Goal: Task Accomplishment & Management: Complete application form

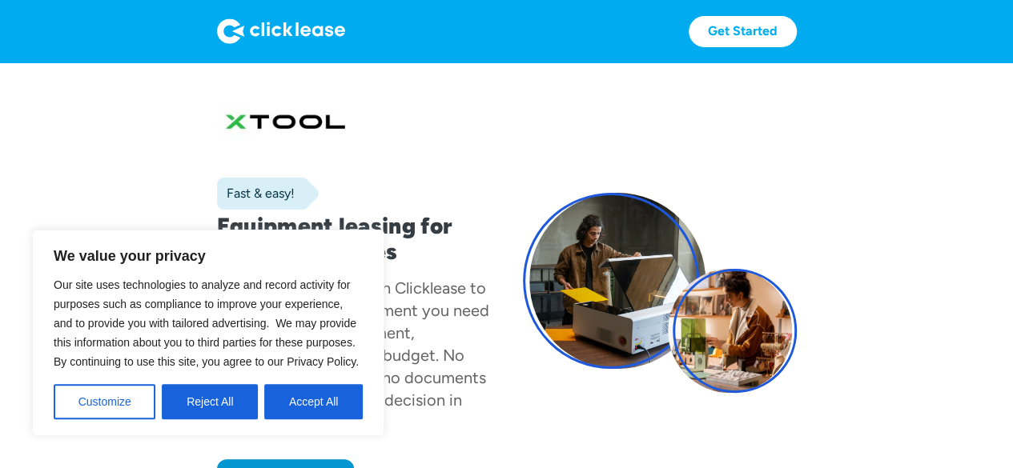
scroll to position [160, 0]
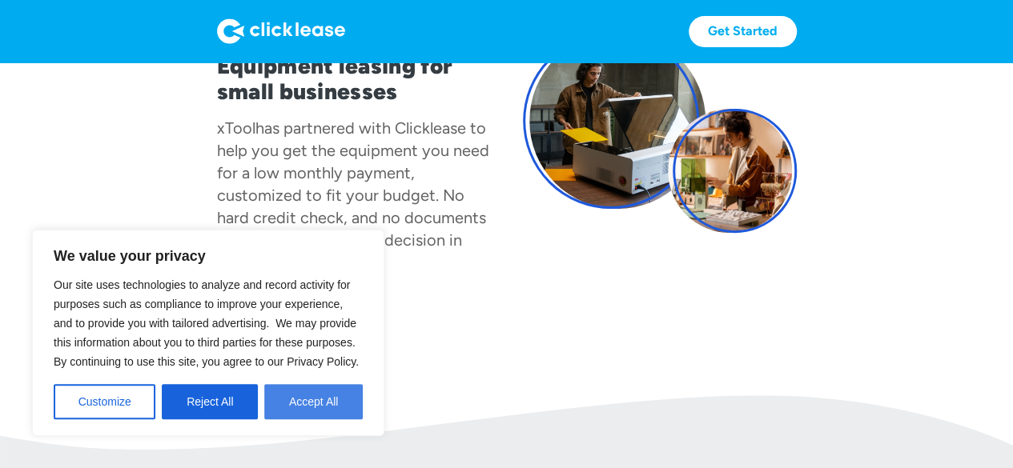
click at [295, 352] on button "Accept All" at bounding box center [313, 401] width 98 height 35
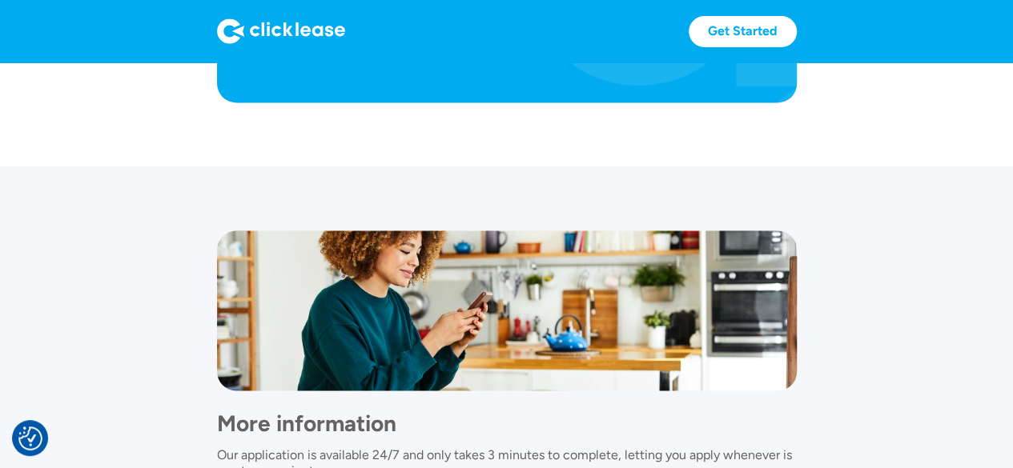
scroll to position [1420, 0]
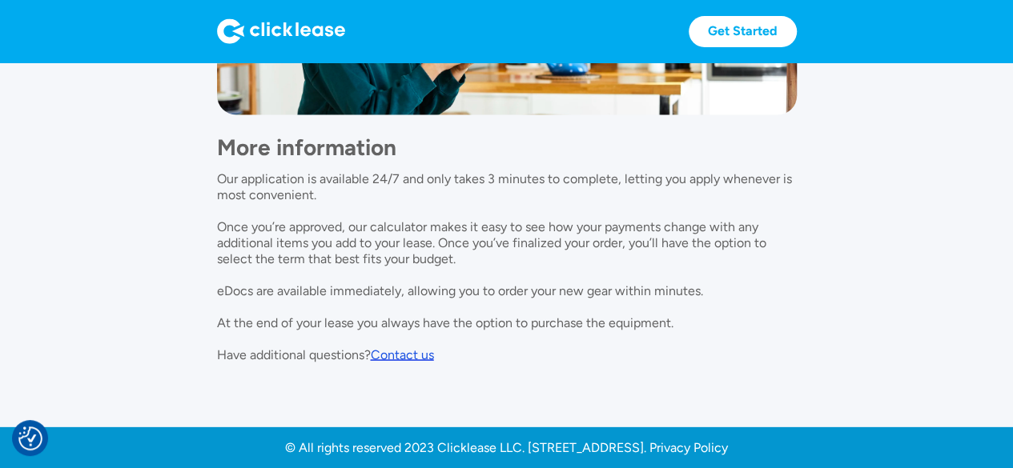
click at [404, 352] on div "Contact us" at bounding box center [402, 354] width 63 height 15
click at [410, 352] on div "Contact us" at bounding box center [402, 354] width 63 height 15
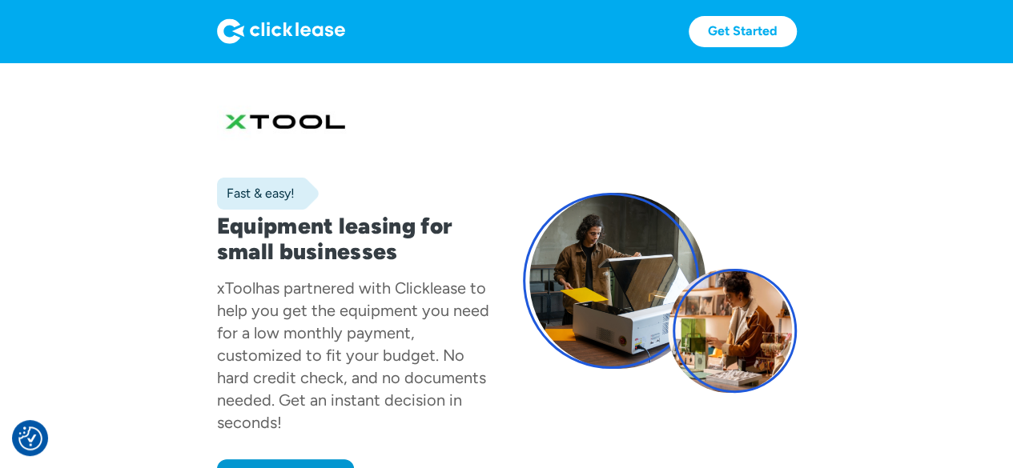
scroll to position [160, 0]
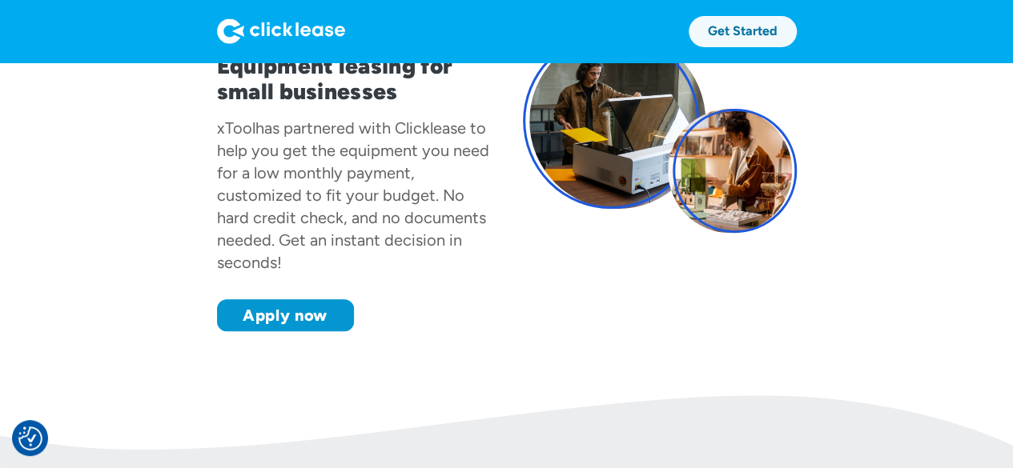
click at [743, 30] on link "Get Started" at bounding box center [743, 31] width 108 height 31
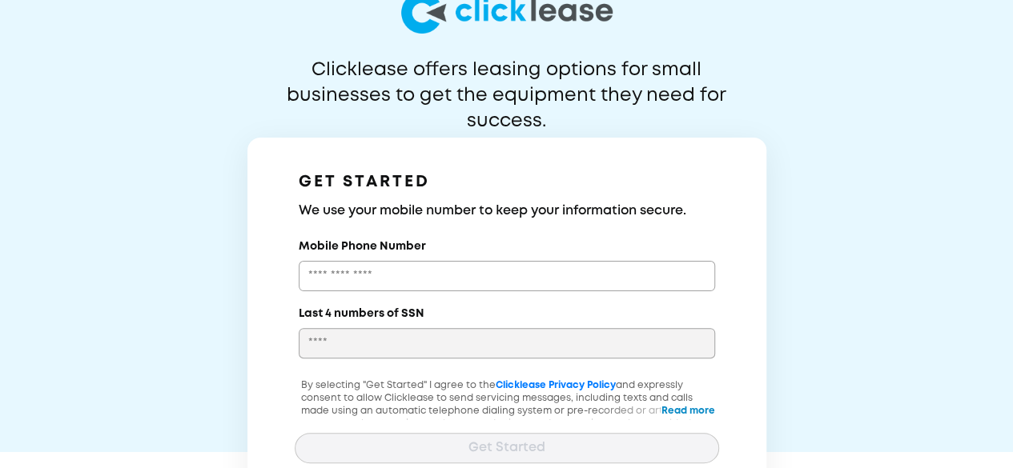
scroll to position [80, 0]
